Goal: Find specific page/section: Find specific page/section

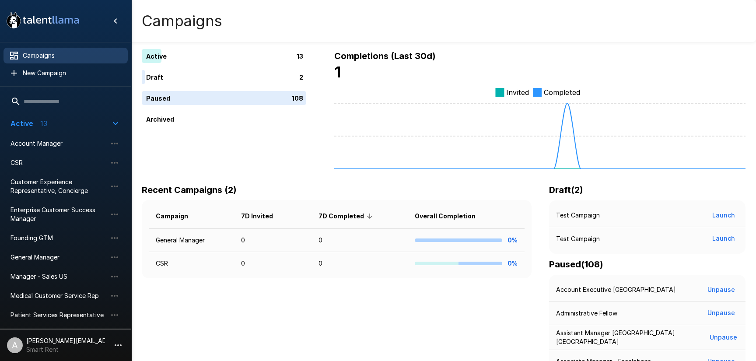
click at [119, 341] on icon "button" at bounding box center [118, 345] width 10 height 10
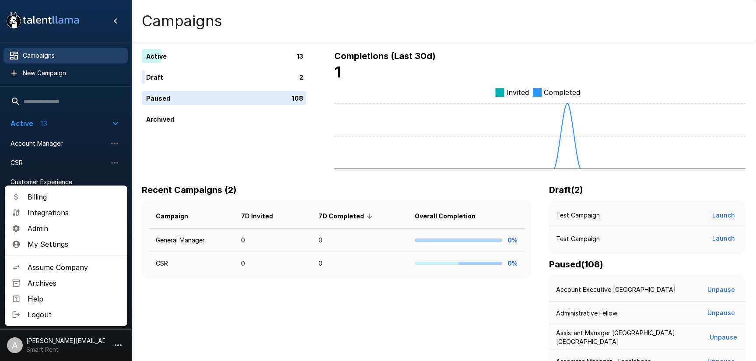
click at [68, 267] on span "Assume Company" at bounding box center [74, 267] width 93 height 10
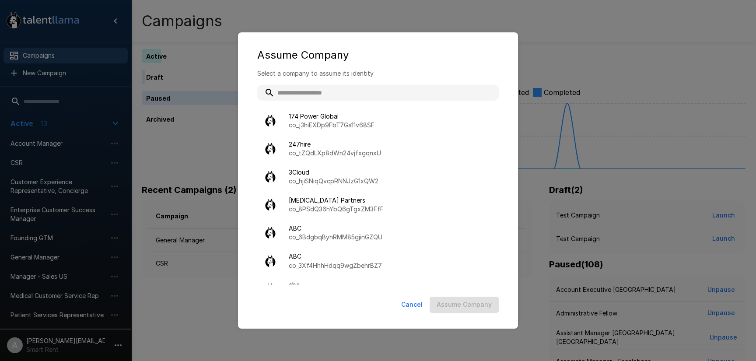
click at [323, 91] on input "text" at bounding box center [377, 93] width 241 height 16
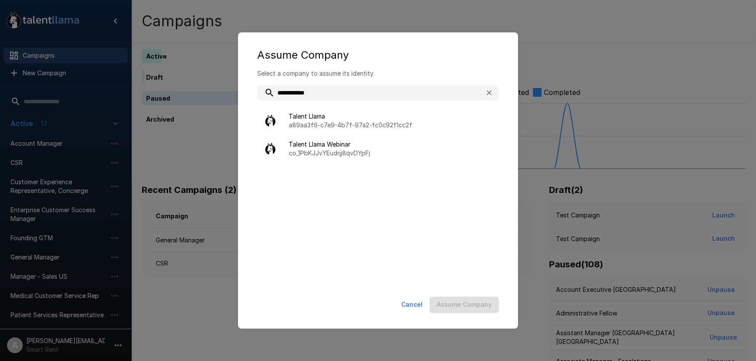
type input "**********"
click at [350, 102] on ul "Talent Llama a89aa3f6-c7e9-4b7f-97a2-fc0c92f1cc2f Talent Llama Webinar co_1PbKJ…" at bounding box center [377, 193] width 241 height 182
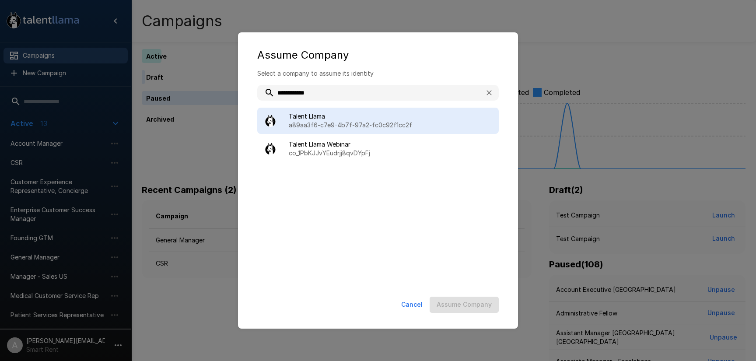
click at [350, 117] on span "Talent Llama" at bounding box center [390, 116] width 203 height 9
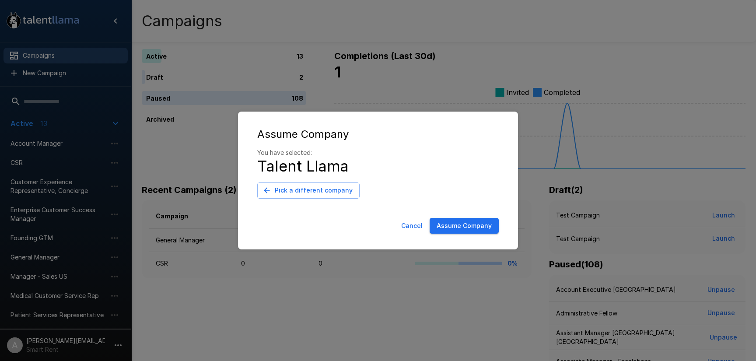
click at [451, 224] on button "Assume Company" at bounding box center [463, 226] width 69 height 16
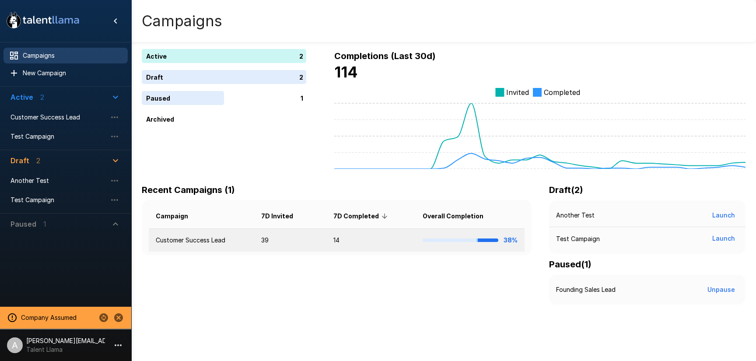
click at [237, 245] on td "Customer Success Lead" at bounding box center [201, 240] width 105 height 23
